Goal: Information Seeking & Learning: Find specific fact

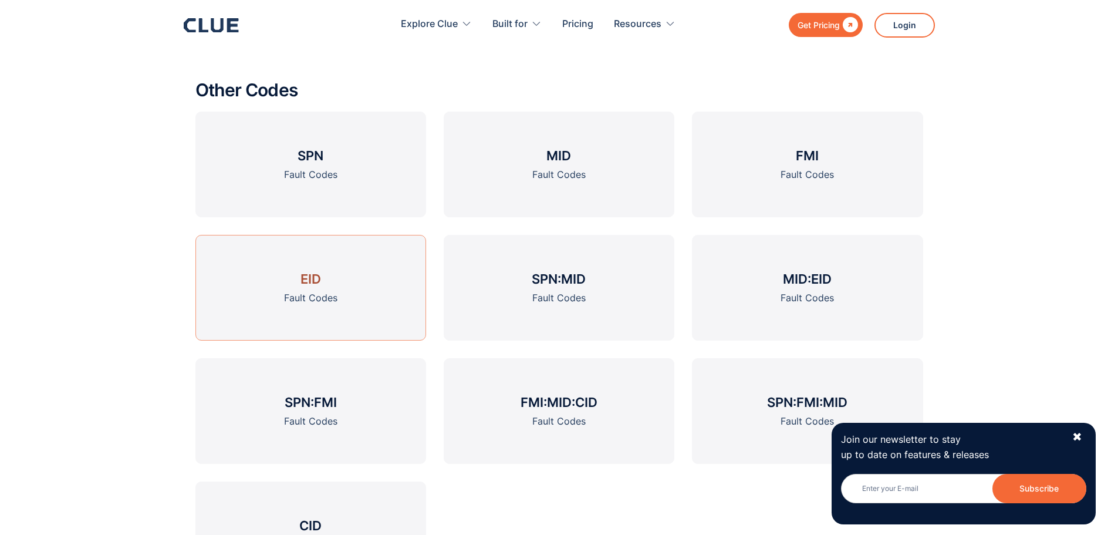
scroll to position [1761, 0]
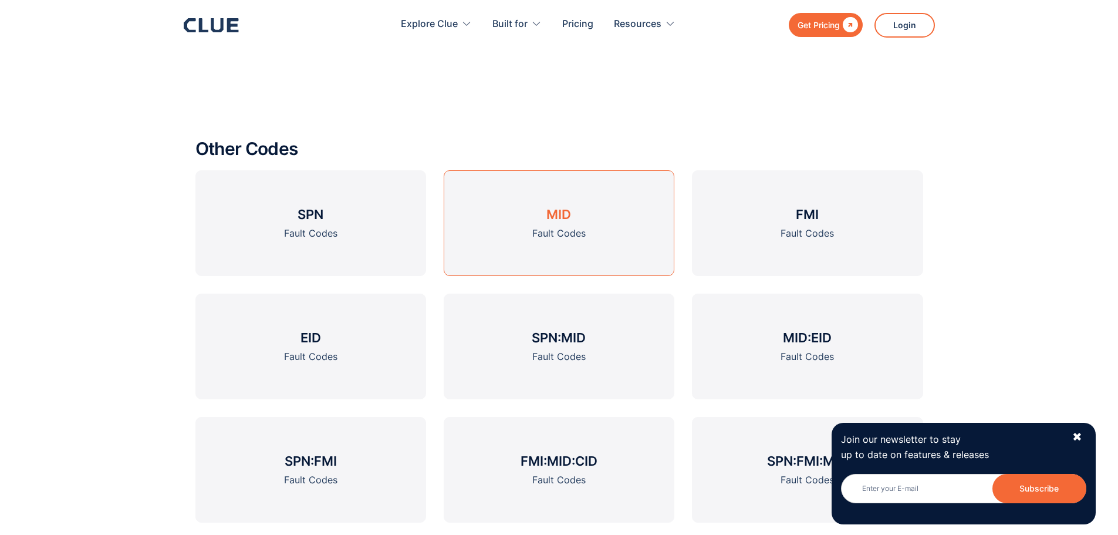
click at [605, 231] on link "MID Fault Codes" at bounding box center [559, 223] width 231 height 106
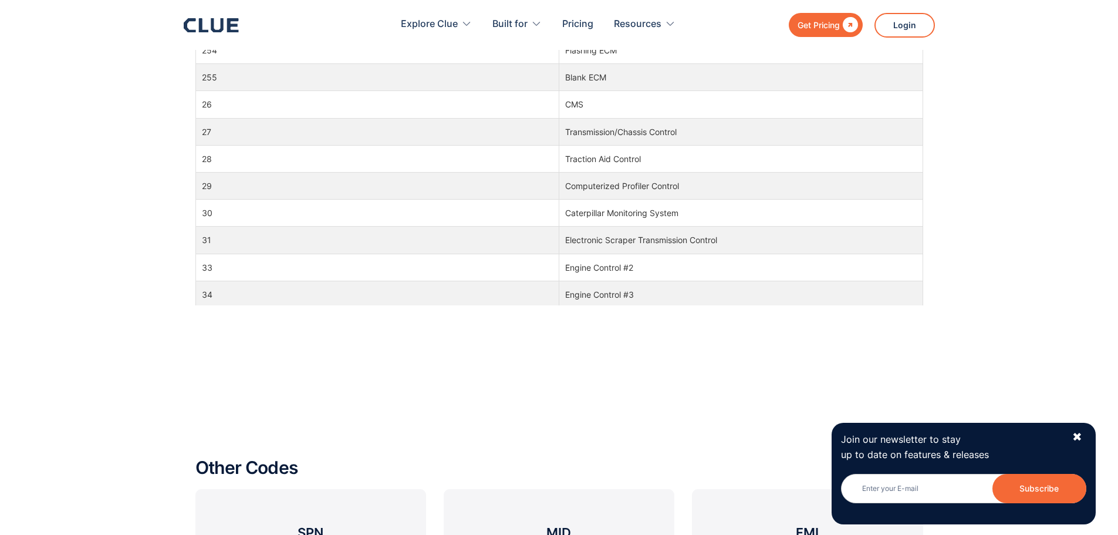
scroll to position [1057, 0]
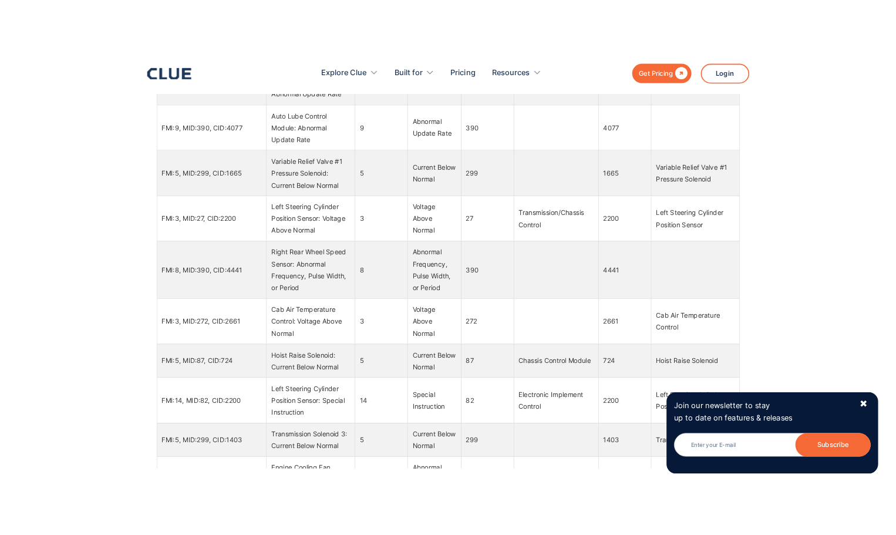
scroll to position [1213, 0]
